Goal: Communication & Community: Share content

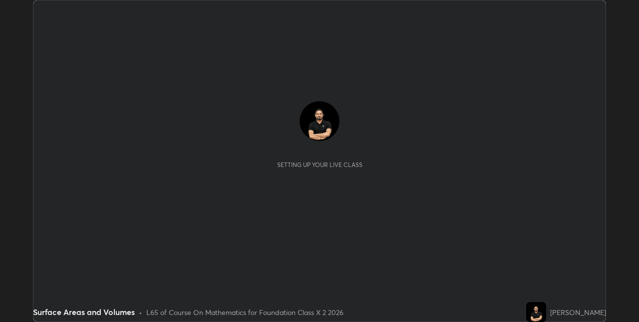
scroll to position [322, 638]
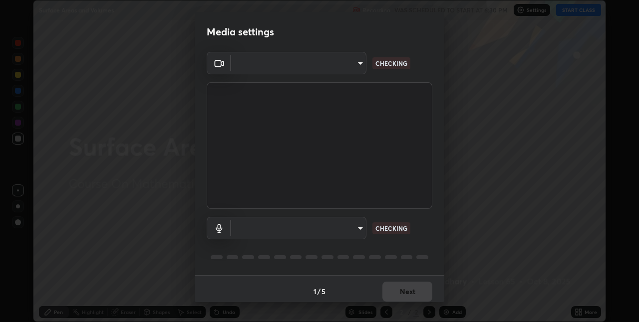
type input "36e128aea5a76c441567214939eeabbf24327133292da18f50fe7275e7648a53"
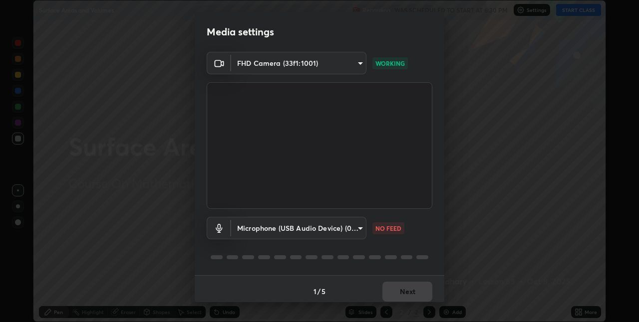
click at [287, 234] on body "Erase all Surface Areas and Volumes Recording WAS SCHEDULED TO START AT 6:30 PM…" at bounding box center [319, 161] width 639 height 322
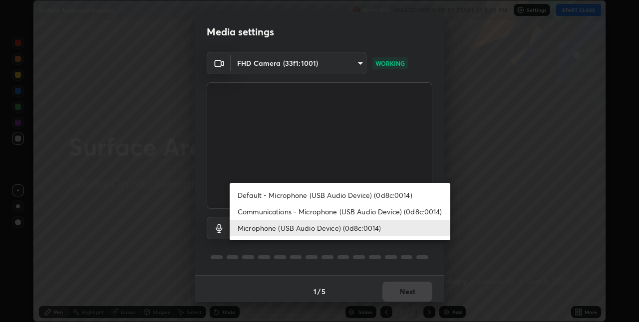
click at [254, 195] on li "Default - Microphone (USB Audio Device) (0d8c:0014)" at bounding box center [340, 195] width 221 height 16
type input "default"
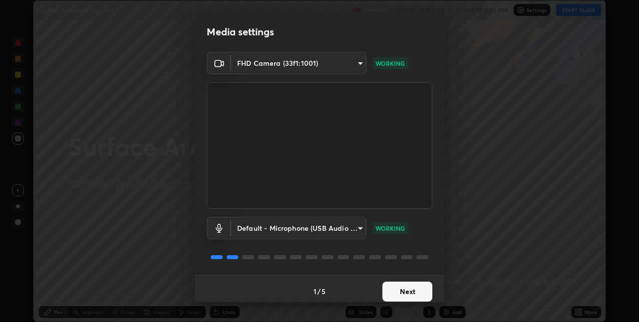
click at [422, 290] on button "Next" at bounding box center [407, 292] width 50 height 20
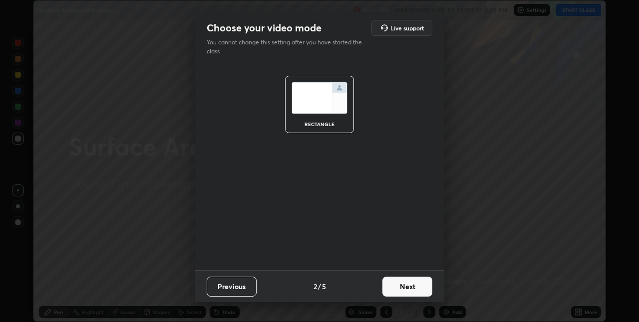
click at [427, 284] on button "Next" at bounding box center [407, 287] width 50 height 20
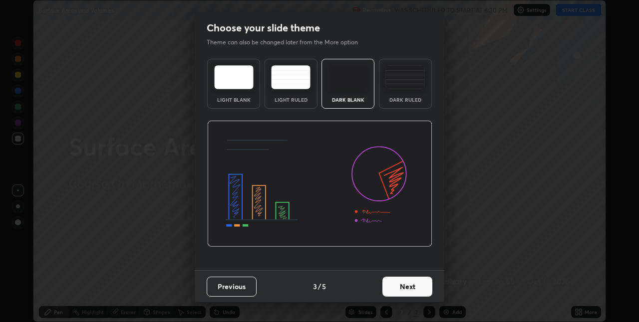
click at [429, 286] on button "Next" at bounding box center [407, 287] width 50 height 20
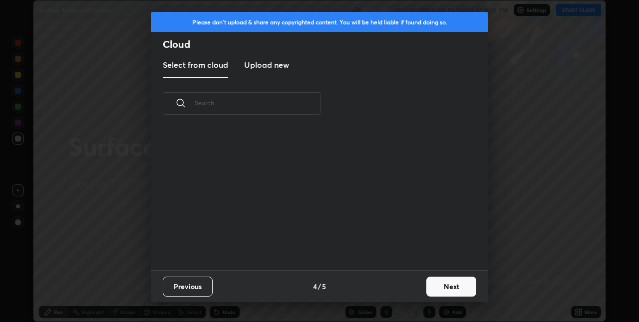
click at [436, 283] on button "Next" at bounding box center [451, 287] width 50 height 20
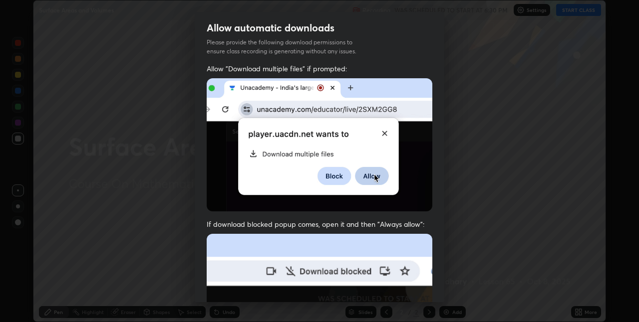
click at [445, 280] on div "Allow automatic downloads Please provide the following download permissions to …" at bounding box center [319, 161] width 639 height 322
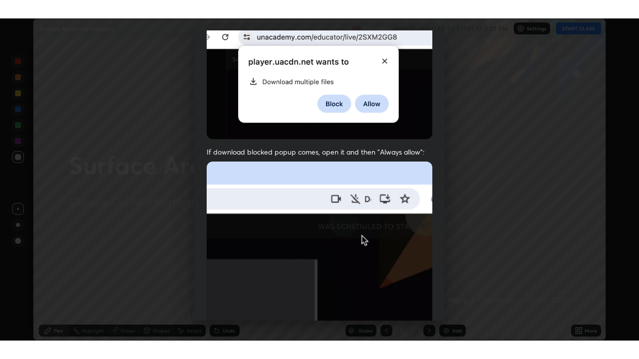
scroll to position [209, 0]
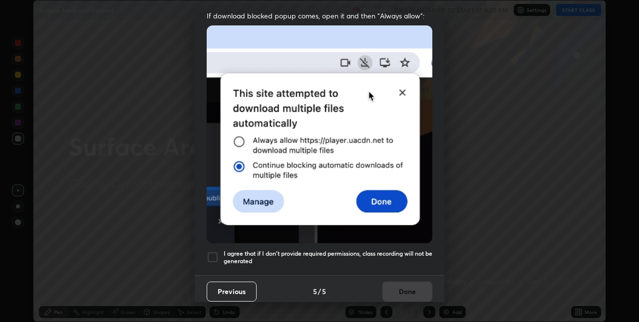
click at [214, 252] on div at bounding box center [213, 258] width 12 height 12
click at [395, 282] on button "Done" at bounding box center [407, 292] width 50 height 20
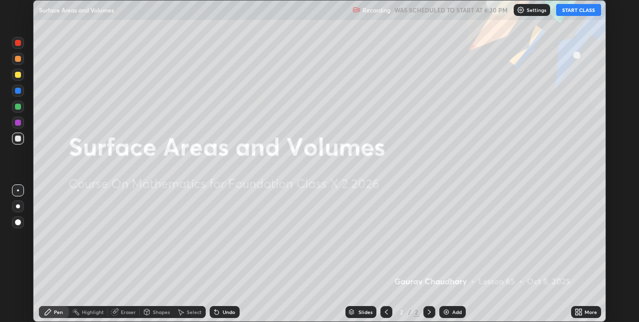
click at [571, 8] on button "START CLASS" at bounding box center [578, 10] width 45 height 12
click at [580, 309] on icon at bounding box center [580, 310] width 2 height 2
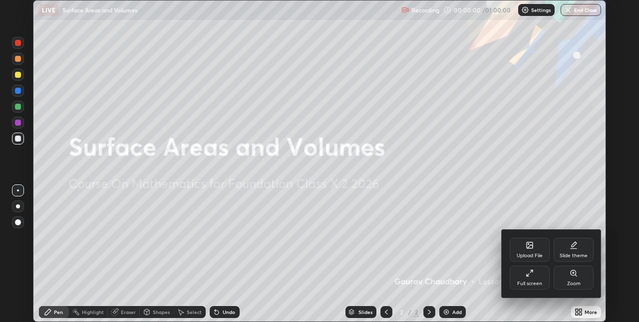
click at [539, 273] on div "Full screen" at bounding box center [530, 278] width 40 height 24
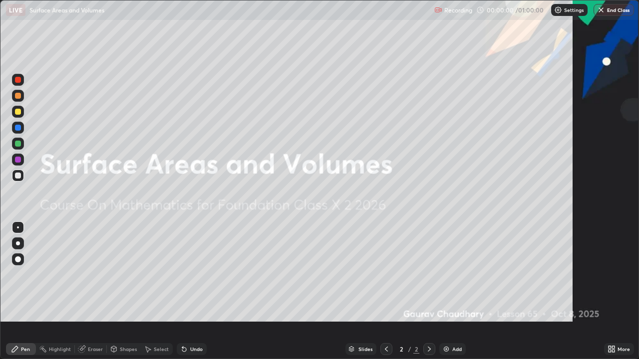
scroll to position [359, 639]
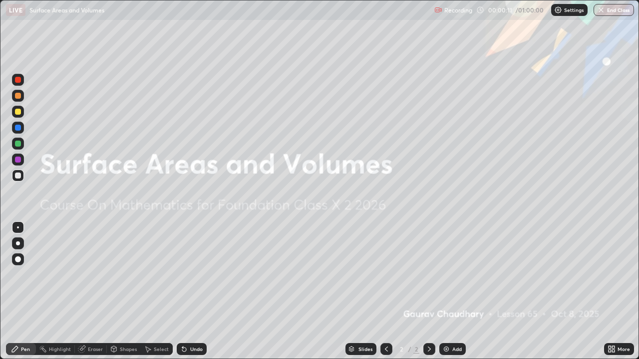
click at [454, 322] on div "Add" at bounding box center [456, 349] width 9 height 5
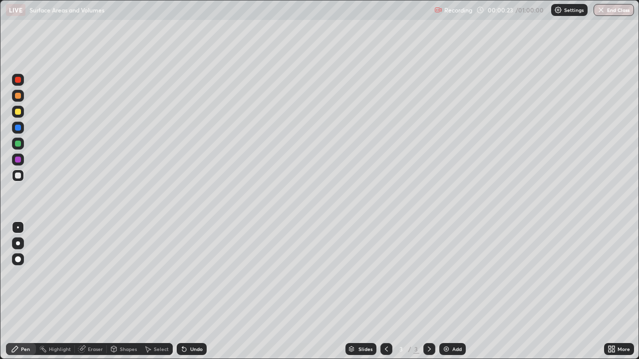
click at [609, 322] on icon at bounding box center [609, 347] width 2 height 2
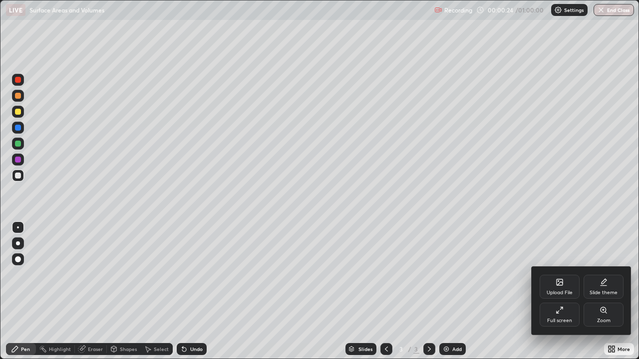
click at [554, 280] on div "Upload File" at bounding box center [559, 287] width 40 height 24
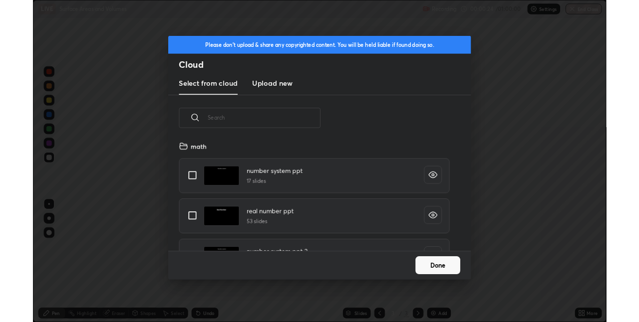
scroll to position [123, 320]
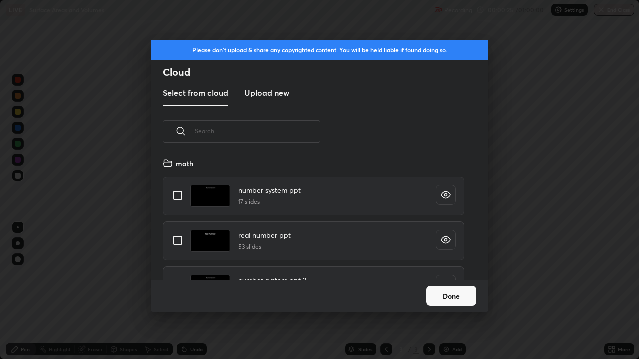
click at [262, 91] on h3 "Upload new" at bounding box center [266, 93] width 45 height 12
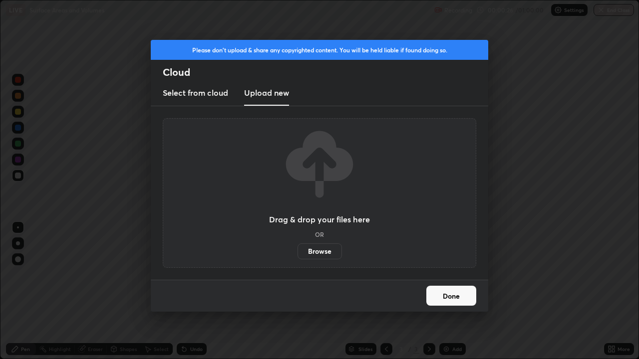
click at [305, 249] on label "Browse" at bounding box center [319, 252] width 44 height 16
click at [297, 249] on input "Browse" at bounding box center [297, 252] width 0 height 16
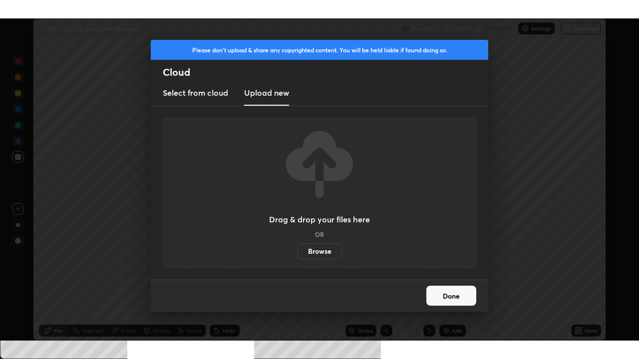
scroll to position [49582, 49266]
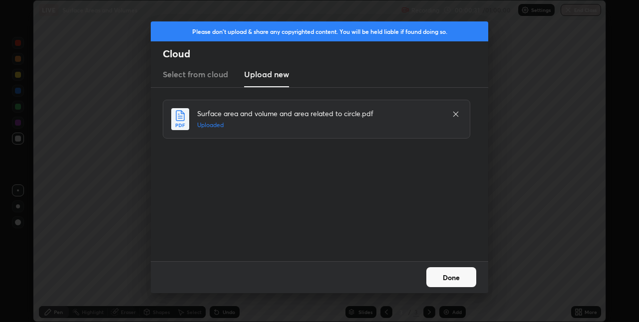
click at [456, 269] on button "Done" at bounding box center [451, 277] width 50 height 20
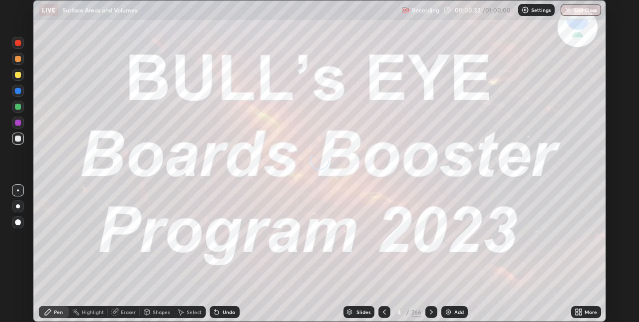
click at [579, 309] on icon at bounding box center [580, 310] width 2 height 2
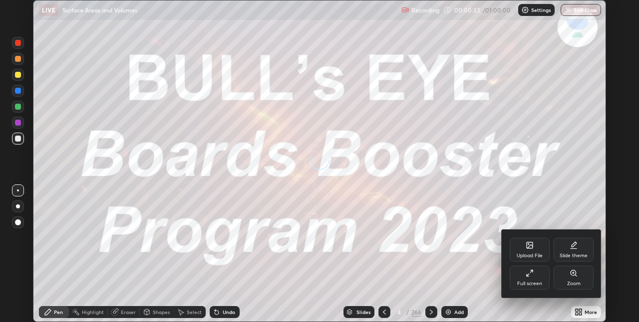
click at [531, 278] on div "Full screen" at bounding box center [530, 278] width 40 height 24
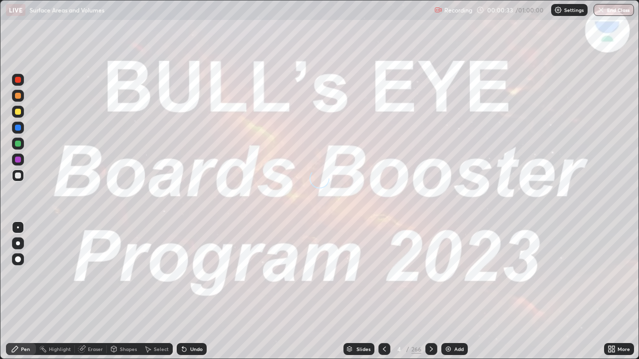
scroll to position [359, 639]
click at [359, 322] on div "Slides" at bounding box center [363, 349] width 14 height 5
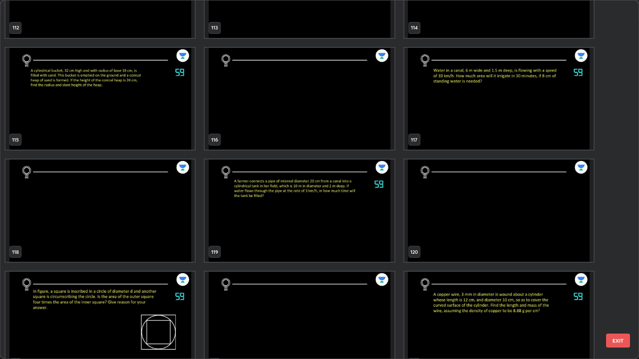
scroll to position [4211, 0]
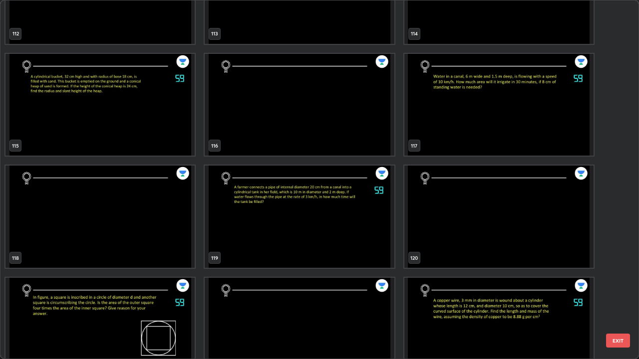
click at [443, 128] on img "grid" at bounding box center [498, 105] width 189 height 102
click at [448, 129] on img "grid" at bounding box center [498, 105] width 189 height 102
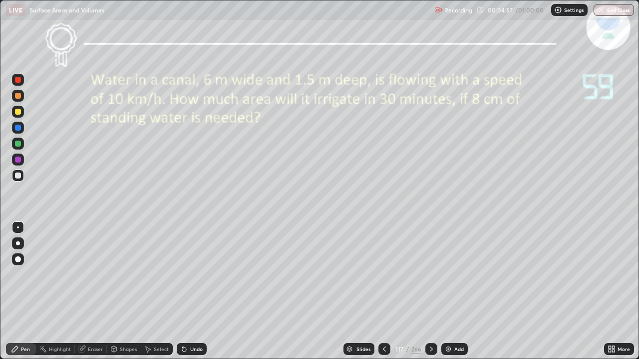
click at [188, 322] on div "Undo" at bounding box center [192, 349] width 30 height 12
click at [190, 322] on div "Undo" at bounding box center [196, 349] width 12 height 5
click at [186, 322] on icon at bounding box center [184, 349] width 8 height 8
click at [188, 322] on div "Undo" at bounding box center [192, 349] width 30 height 12
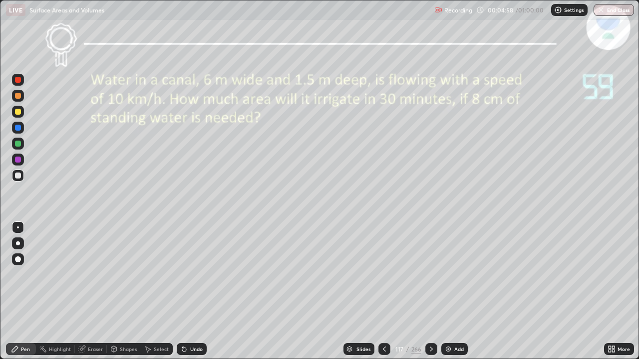
click at [187, 322] on icon at bounding box center [184, 349] width 8 height 8
click at [188, 322] on div "Undo" at bounding box center [192, 349] width 30 height 12
click at [187, 322] on div "Undo" at bounding box center [192, 349] width 30 height 12
click at [191, 322] on div "Undo" at bounding box center [192, 349] width 30 height 12
click at [191, 322] on div "Undo" at bounding box center [196, 349] width 12 height 5
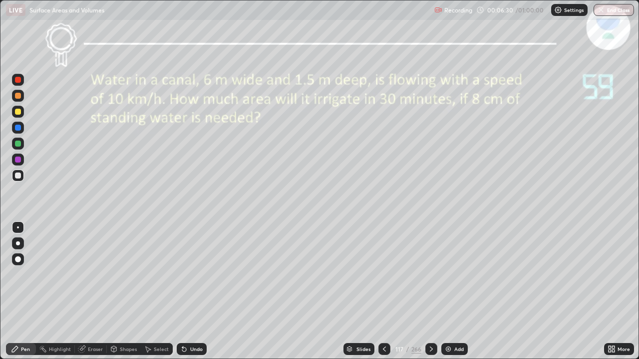
click at [447, 322] on img at bounding box center [448, 349] width 8 height 8
click at [428, 322] on div at bounding box center [431, 349] width 12 height 20
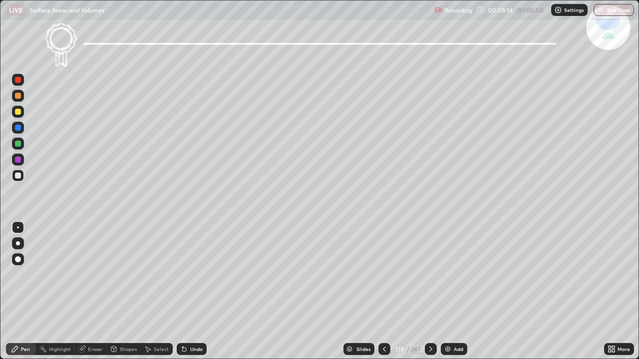
click at [379, 322] on div at bounding box center [384, 349] width 12 height 12
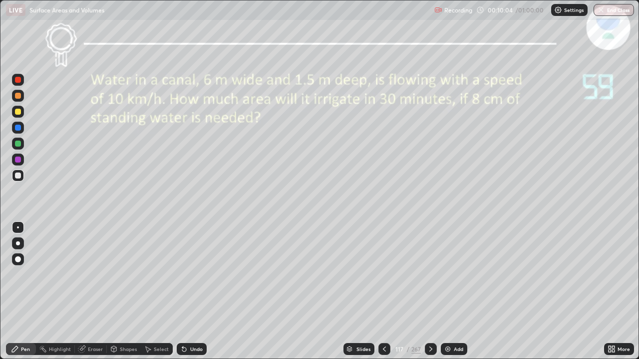
click at [430, 322] on icon at bounding box center [431, 349] width 8 height 8
click at [432, 322] on div at bounding box center [431, 349] width 12 height 12
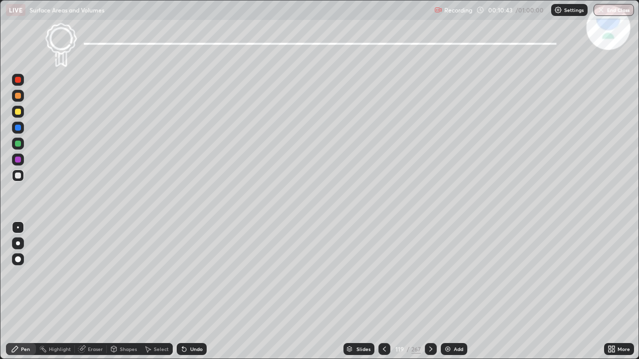
click at [435, 322] on div at bounding box center [431, 349] width 12 height 20
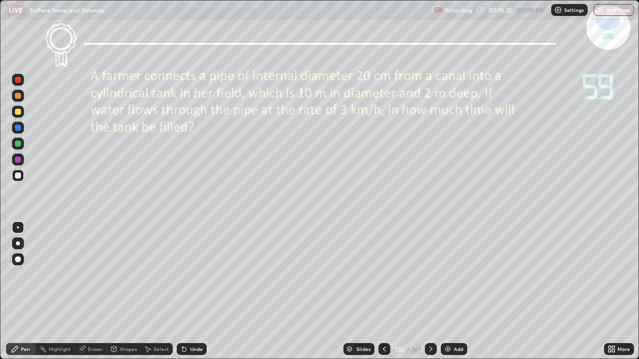
click at [18, 157] on div at bounding box center [18, 160] width 6 height 6
click at [196, 322] on div "Undo" at bounding box center [196, 349] width 12 height 5
click at [192, 322] on div "Undo" at bounding box center [196, 349] width 12 height 5
click at [193, 322] on div "Undo" at bounding box center [196, 349] width 12 height 5
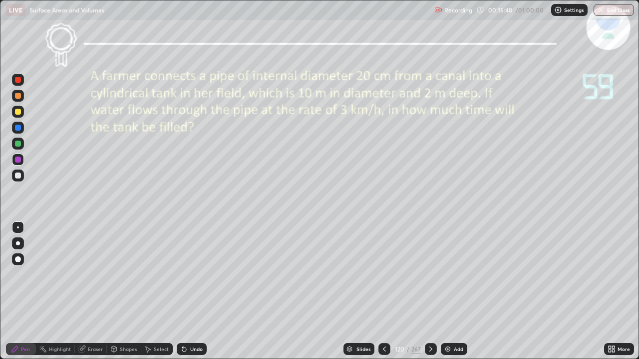
click at [192, 322] on div "Undo" at bounding box center [196, 349] width 12 height 5
click at [193, 322] on div "Undo" at bounding box center [196, 349] width 12 height 5
click at [189, 322] on div "Undo" at bounding box center [192, 349] width 30 height 12
click at [190, 322] on div "Undo" at bounding box center [192, 349] width 30 height 12
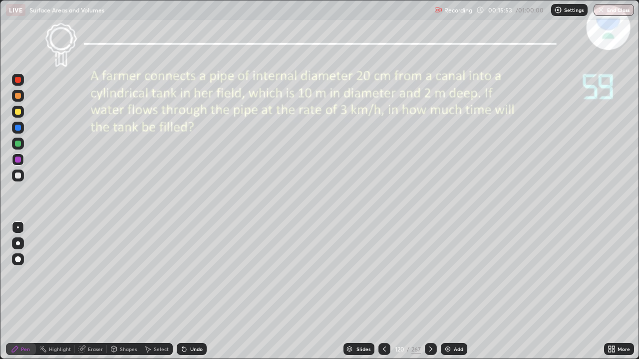
click at [195, 322] on div "Undo" at bounding box center [196, 349] width 12 height 5
click at [192, 322] on div "Undo" at bounding box center [196, 349] width 12 height 5
click at [191, 322] on div "Undo" at bounding box center [196, 349] width 12 height 5
click at [190, 322] on div "Undo" at bounding box center [196, 349] width 12 height 5
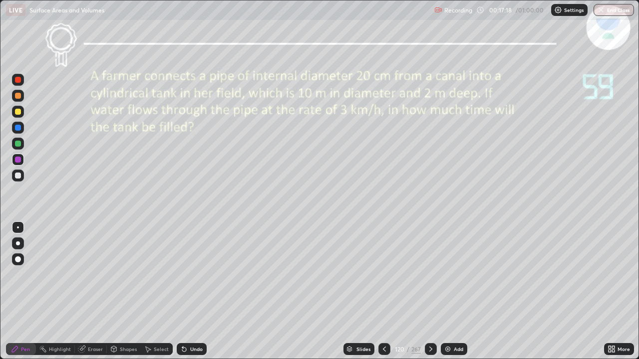
click at [193, 322] on div "Undo" at bounding box center [196, 349] width 12 height 5
click at [191, 322] on div "Undo" at bounding box center [192, 349] width 30 height 12
click at [192, 322] on div "Undo" at bounding box center [196, 349] width 12 height 5
click at [453, 322] on div "Add" at bounding box center [454, 349] width 26 height 12
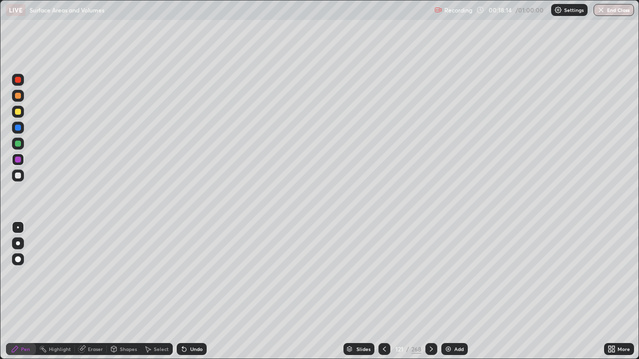
click at [378, 322] on div at bounding box center [384, 349] width 12 height 12
click at [429, 322] on icon at bounding box center [431, 349] width 8 height 8
click at [430, 322] on icon at bounding box center [431, 349] width 8 height 8
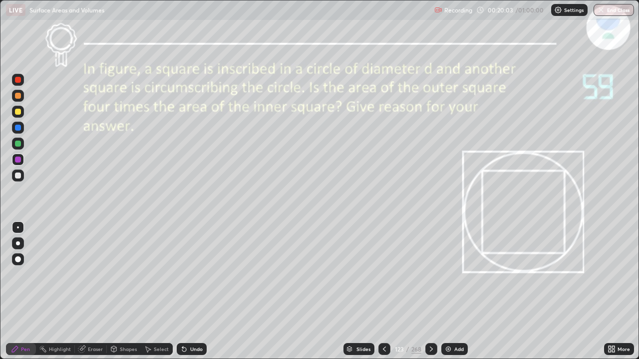
click at [428, 322] on div at bounding box center [431, 349] width 12 height 12
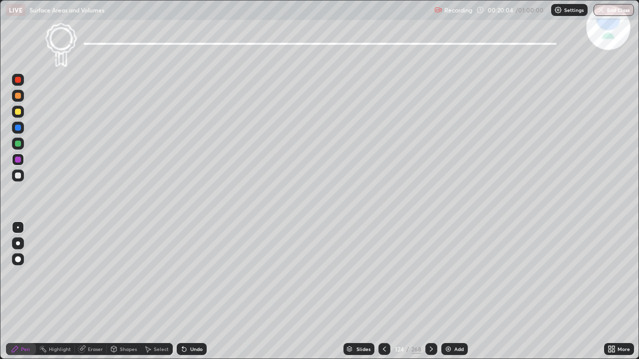
click at [425, 322] on div at bounding box center [431, 349] width 12 height 20
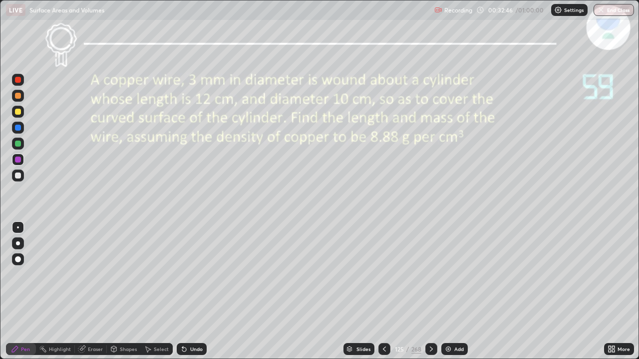
click at [97, 322] on div "Eraser" at bounding box center [95, 349] width 15 height 5
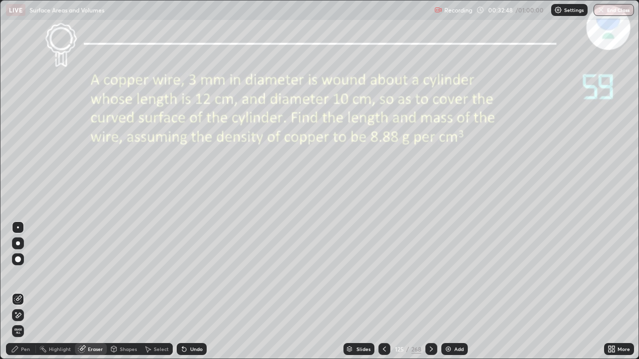
click at [30, 322] on div "Pen" at bounding box center [21, 349] width 30 height 12
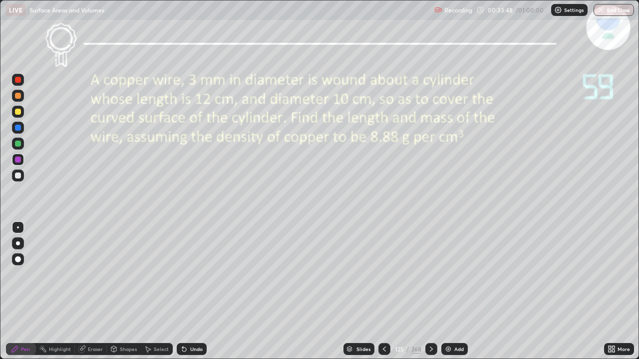
click at [446, 322] on img at bounding box center [448, 349] width 8 height 8
click at [196, 322] on div "Undo" at bounding box center [196, 349] width 12 height 5
click at [194, 322] on div "Undo" at bounding box center [196, 349] width 12 height 5
click at [192, 322] on div "Undo" at bounding box center [192, 349] width 30 height 12
click at [188, 322] on div "Undo" at bounding box center [192, 349] width 30 height 12
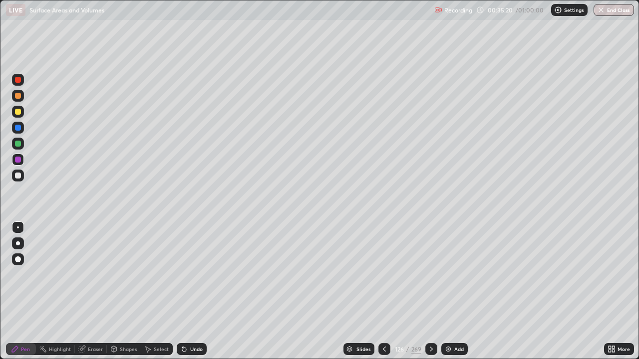
click at [190, 322] on div "Undo" at bounding box center [192, 349] width 30 height 12
click at [189, 322] on div "Undo" at bounding box center [192, 349] width 30 height 12
click at [382, 322] on icon at bounding box center [384, 349] width 8 height 8
click at [430, 322] on icon at bounding box center [431, 349] width 8 height 8
click at [459, 322] on div "Add" at bounding box center [458, 349] width 9 height 5
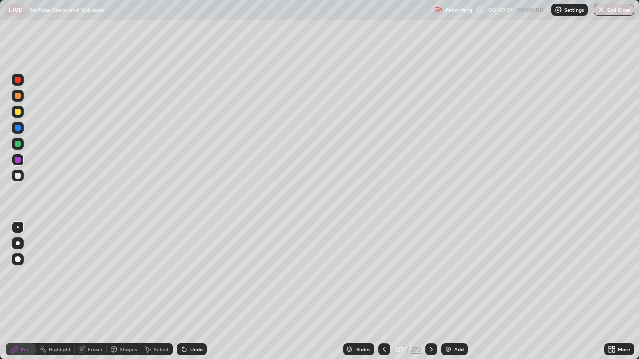
click at [92, 322] on div "Eraser" at bounding box center [95, 349] width 15 height 5
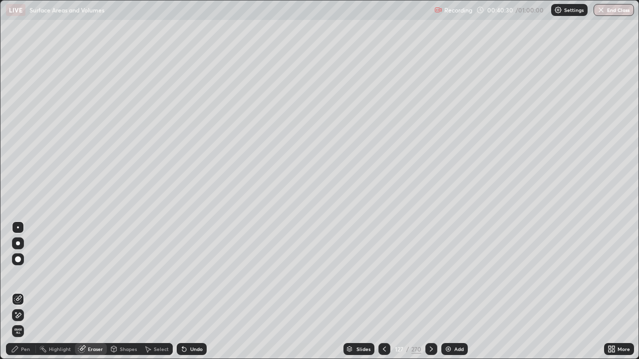
click at [31, 322] on div "Pen" at bounding box center [21, 349] width 30 height 12
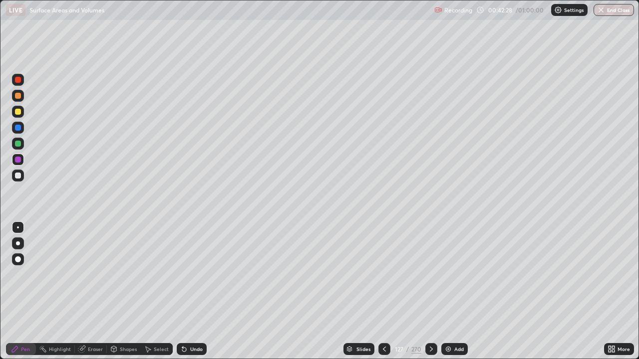
click at [152, 322] on div "Select" at bounding box center [157, 349] width 32 height 12
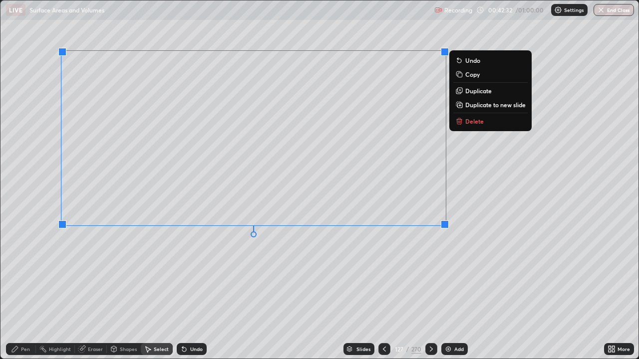
click at [470, 105] on p "Duplicate to new slide" at bounding box center [495, 105] width 60 height 8
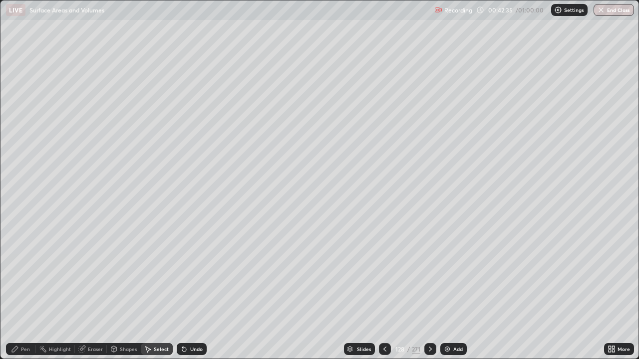
click at [83, 322] on icon at bounding box center [81, 349] width 6 height 6
click at [28, 322] on div "Pen" at bounding box center [25, 349] width 9 height 5
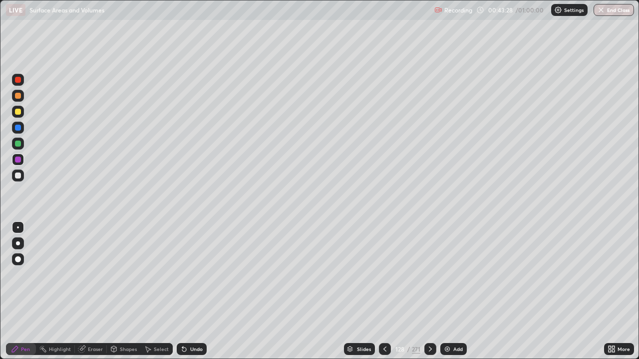
click at [188, 322] on div "Undo" at bounding box center [192, 349] width 30 height 12
click at [384, 322] on div at bounding box center [385, 349] width 12 height 12
click at [384, 322] on icon at bounding box center [385, 349] width 8 height 8
click at [429, 322] on div at bounding box center [430, 349] width 12 height 12
click at [429, 322] on icon at bounding box center [430, 349] width 8 height 8
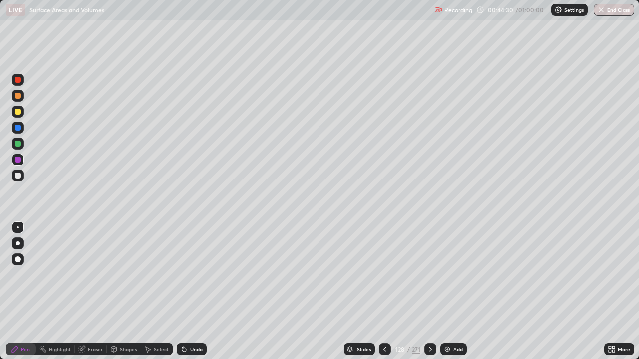
click at [431, 322] on icon at bounding box center [430, 349] width 8 height 8
click at [379, 322] on div at bounding box center [385, 349] width 12 height 12
click at [431, 322] on icon at bounding box center [430, 349] width 8 height 8
click at [458, 322] on div "Add" at bounding box center [453, 349] width 26 height 12
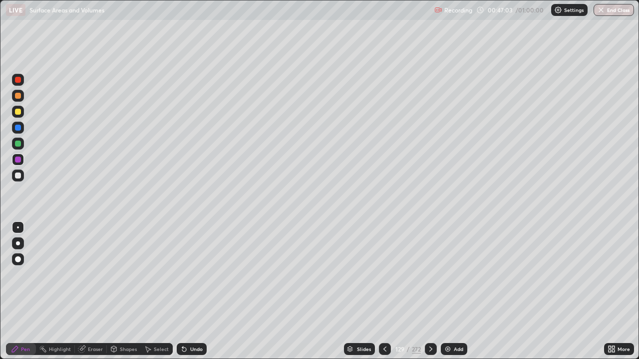
click at [192, 322] on div "Undo" at bounding box center [196, 349] width 12 height 5
click at [189, 322] on div "Undo" at bounding box center [192, 349] width 30 height 12
click at [188, 322] on div "Undo" at bounding box center [192, 349] width 30 height 12
click at [191, 322] on div "Undo" at bounding box center [192, 349] width 30 height 12
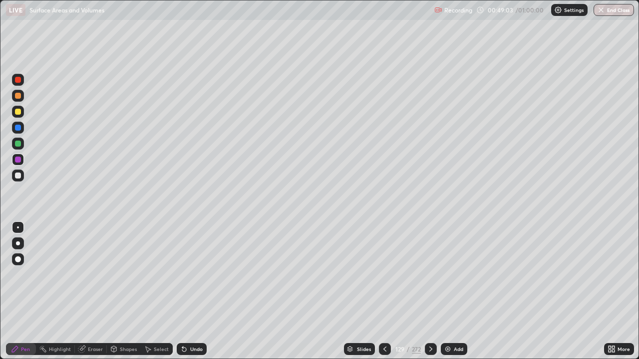
click at [609, 9] on button "End Class" at bounding box center [613, 10] width 40 height 12
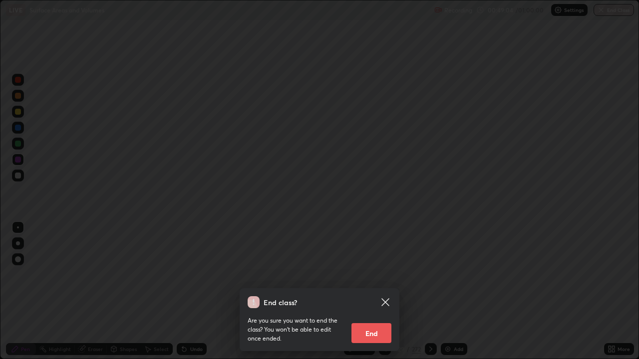
click at [370, 322] on button "End" at bounding box center [371, 333] width 40 height 20
